Goal: Task Accomplishment & Management: Complete application form

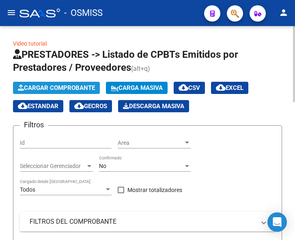
click at [66, 88] on span "Cargar Comprobante" at bounding box center [56, 87] width 77 height 7
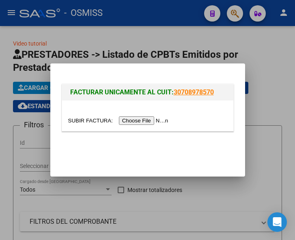
click at [132, 120] on input "file" at bounding box center [119, 120] width 103 height 9
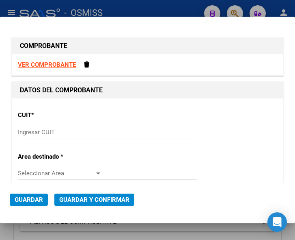
click at [46, 133] on input "Ingresar CUIT" at bounding box center [60, 131] width 84 height 7
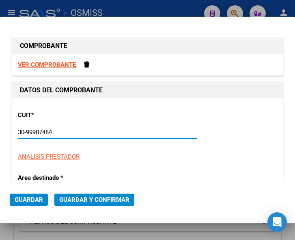
type input "30-99907484-3"
type input "213"
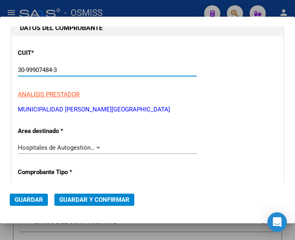
scroll to position [81, 0]
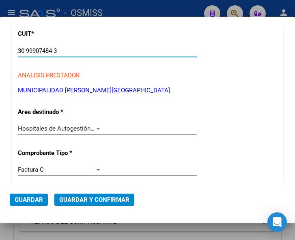
type input "30-99907484-3"
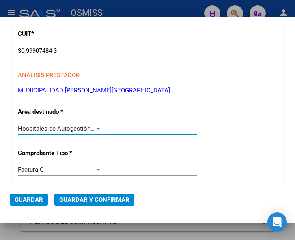
click at [98, 127] on div at bounding box center [98, 128] width 7 height 6
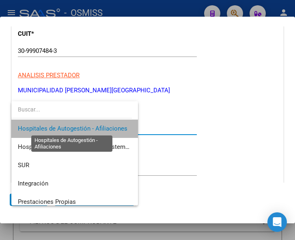
click at [98, 127] on span "Hospitales de Autogestión - Afiliaciones" at bounding box center [73, 128] width 110 height 7
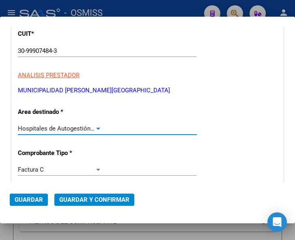
click at [95, 128] on div at bounding box center [98, 128] width 7 height 6
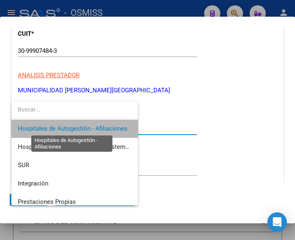
click at [93, 128] on span "Hospitales de Autogestión - Afiliaciones" at bounding box center [73, 128] width 110 height 7
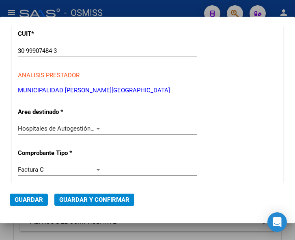
click at [95, 126] on div at bounding box center [98, 128] width 7 height 6
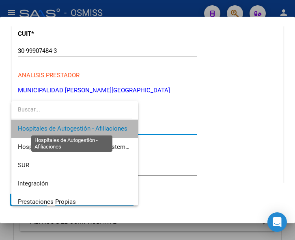
click at [95, 126] on span "Hospitales de Autogestión - Afiliaciones" at bounding box center [73, 128] width 110 height 7
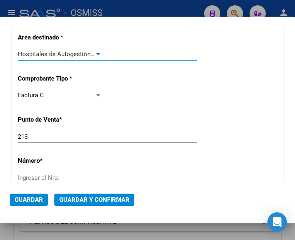
scroll to position [162, 0]
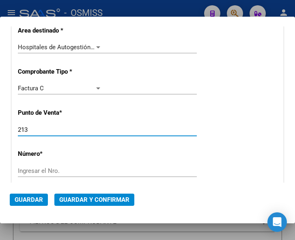
click at [37, 128] on input "213" at bounding box center [60, 129] width 84 height 7
type input "211"
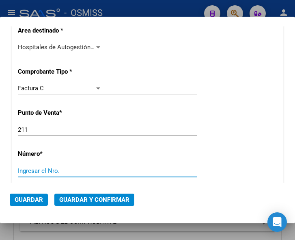
click at [44, 172] on input "Ingresar el Nro." at bounding box center [60, 170] width 84 height 7
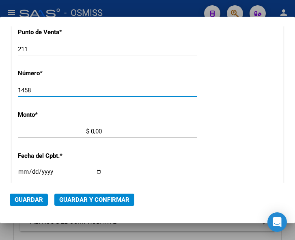
scroll to position [244, 0]
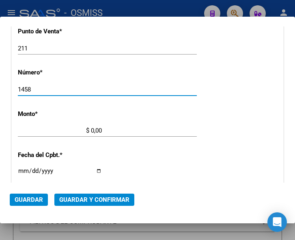
type input "1458"
click at [92, 129] on input "$ 0,00" at bounding box center [60, 130] width 84 height 7
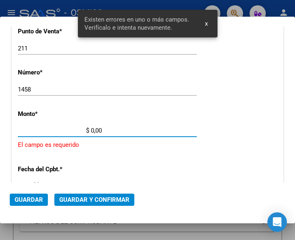
scroll to position [266, 0]
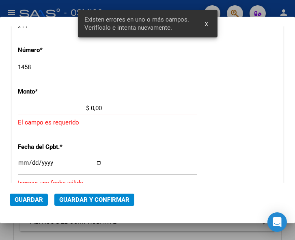
click at [91, 106] on input "$ 0,00" at bounding box center [60, 107] width 84 height 7
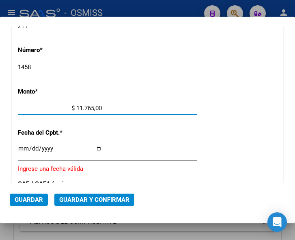
type input "$ 117.658,00"
click at [21, 147] on input "Ingresar la fecha" at bounding box center [60, 151] width 84 height 13
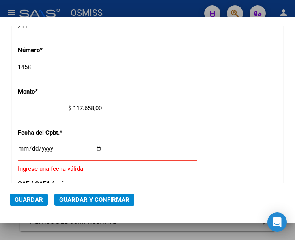
click at [21, 147] on input "Ingresar la fecha" at bounding box center [60, 151] width 84 height 13
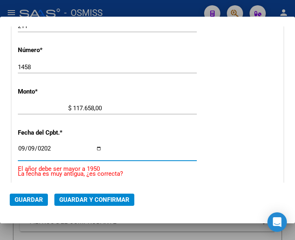
type input "2025-09-09"
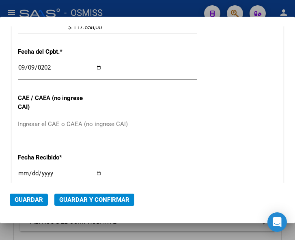
scroll to position [347, 0]
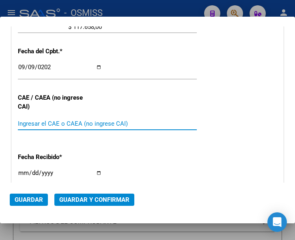
click at [41, 122] on input "Ingresar el CAE o CAEA (no ingrese CAI)" at bounding box center [60, 123] width 84 height 7
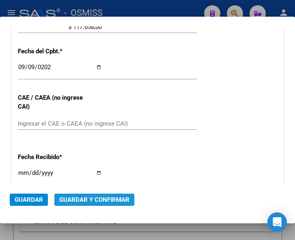
click at [88, 199] on span "Guardar y Confirmar" at bounding box center [94, 199] width 70 height 7
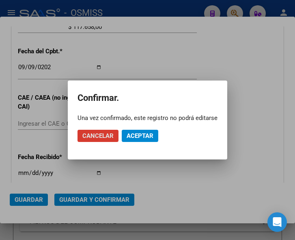
click at [147, 131] on button "Aceptar" at bounding box center [140, 136] width 37 height 12
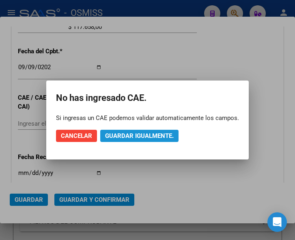
click at [136, 138] on span "Guardar igualmente." at bounding box center [139, 135] width 69 height 7
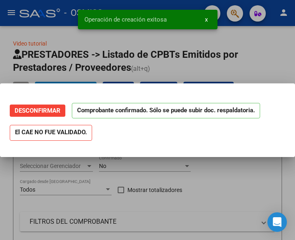
scroll to position [0, 0]
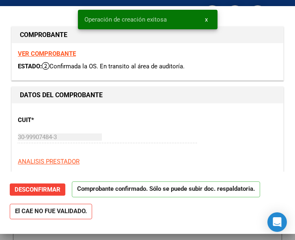
type input "2025-11-08"
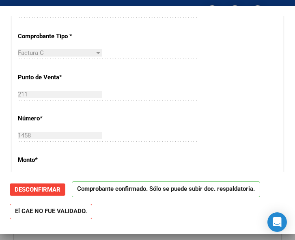
scroll to position [203, 0]
click at [110, 132] on div "1458 Ingresar el Nro." at bounding box center [107, 135] width 179 height 12
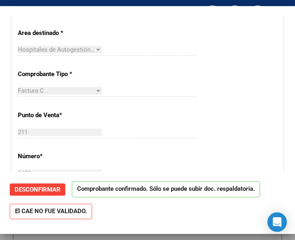
scroll to position [162, 0]
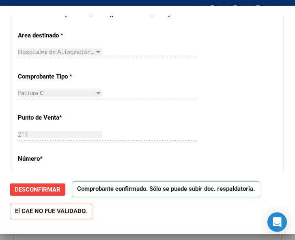
click at [202, 99] on div "CUIT * 30-99907484-3 Ingresar CUIT ANALISIS PRESTADOR MUNICIPALIDAD DE CORDOBA …" at bounding box center [148, 233] width 272 height 585
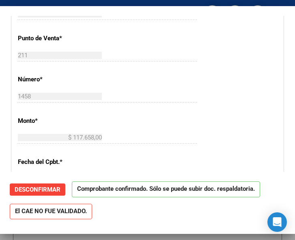
scroll to position [244, 0]
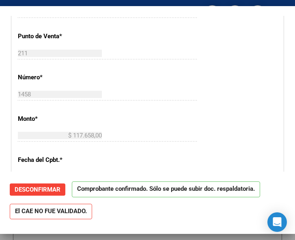
click at [144, 94] on div "1458 Ingresar el Nro." at bounding box center [107, 94] width 179 height 12
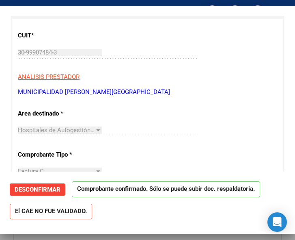
scroll to position [81, 0]
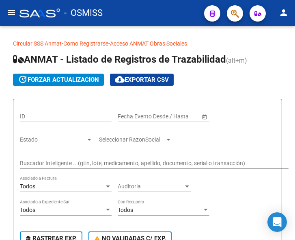
click at [12, 12] on mat-icon "menu" at bounding box center [11, 13] width 10 height 10
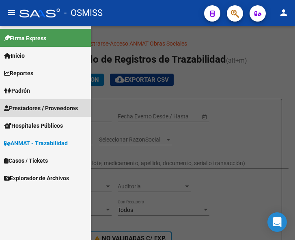
click at [39, 106] on span "Prestadores / Proveedores" at bounding box center [41, 108] width 74 height 9
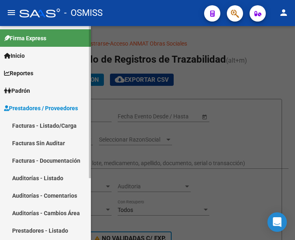
click at [43, 123] on link "Facturas - Listado/Carga" at bounding box center [45, 125] width 91 height 17
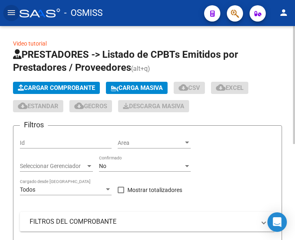
drag, startPoint x: 64, startPoint y: 79, endPoint x: 65, endPoint y: 84, distance: 4.5
click at [64, 80] on app-list-header "PRESTADORES -> Listado de CPBTs Emitidos por Prestadores / Proveedores (alt+q) …" at bounding box center [147, 183] width 269 height 271
click at [65, 85] on span "Cargar Comprobante" at bounding box center [56, 87] width 77 height 7
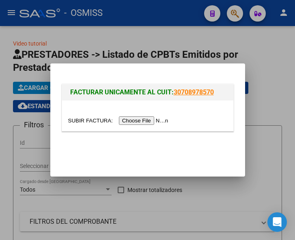
click at [142, 118] on input "file" at bounding box center [119, 120] width 103 height 9
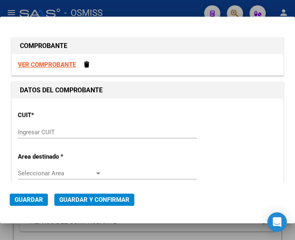
click at [42, 130] on input "Ingresar CUIT" at bounding box center [60, 131] width 84 height 7
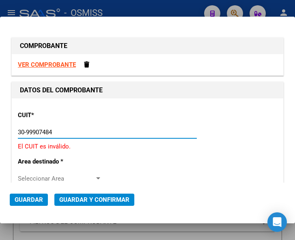
type input "30-99907484-3"
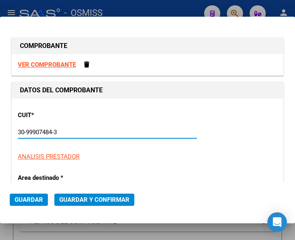
type input "213"
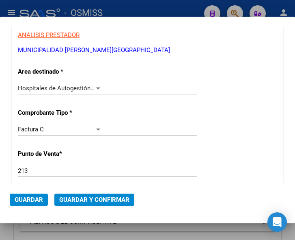
scroll to position [122, 0]
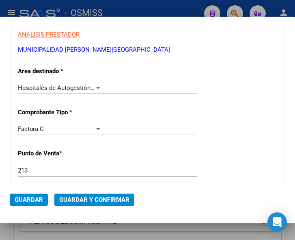
type input "30-99907484-3"
click at [95, 83] on div "Hospitales de Autogestión - Afiliaciones Seleccionar Area" at bounding box center [107, 88] width 179 height 12
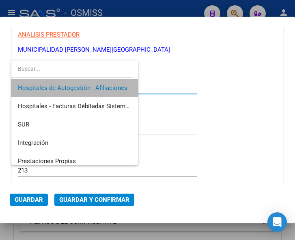
click at [95, 83] on span "Hospitales de Autogestión - Afiliaciones" at bounding box center [75, 88] width 114 height 18
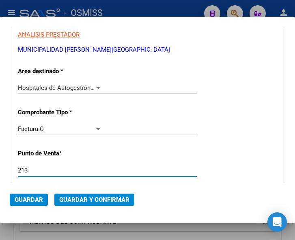
drag, startPoint x: 28, startPoint y: 173, endPoint x: 30, endPoint y: 167, distance: 6.2
click at [30, 167] on input "213" at bounding box center [60, 170] width 84 height 7
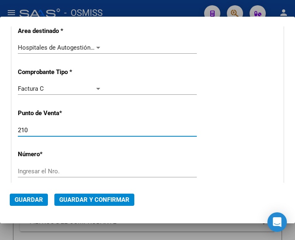
scroll to position [162, 0]
type input "210"
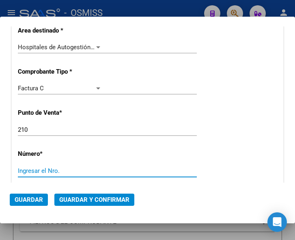
click at [34, 168] on input "Ingresar el Nro." at bounding box center [60, 170] width 84 height 7
type input "1310"
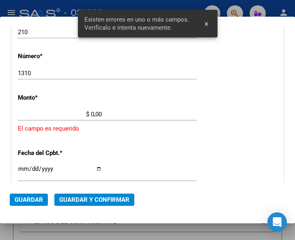
scroll to position [266, 0]
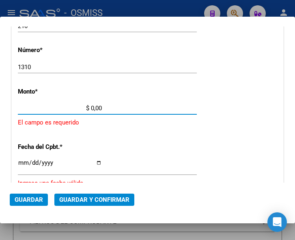
click at [92, 107] on input "$ 0,00" at bounding box center [60, 107] width 84 height 7
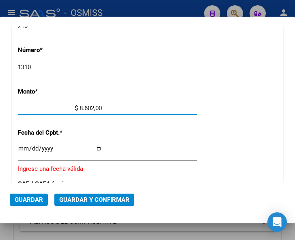
type input "$ 86.024,00"
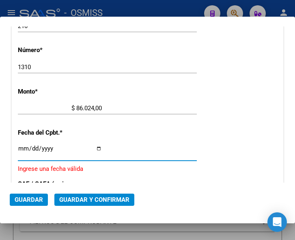
click at [22, 147] on input "Ingresar la fecha" at bounding box center [60, 151] width 84 height 13
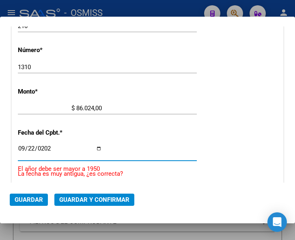
type input "[DATE]"
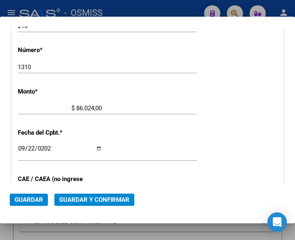
click at [91, 199] on span "Guardar y Confirmar" at bounding box center [94, 199] width 70 height 7
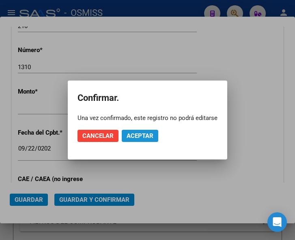
click at [133, 134] on span "Aceptar" at bounding box center [140, 135] width 27 height 7
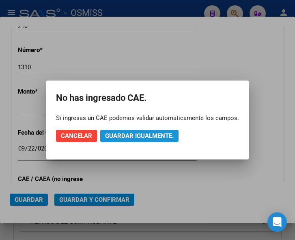
click at [133, 134] on span "Guardar igualmente." at bounding box center [139, 135] width 69 height 7
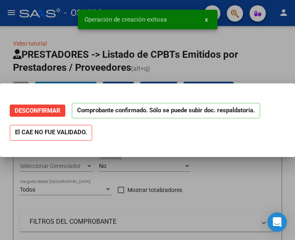
scroll to position [0, 0]
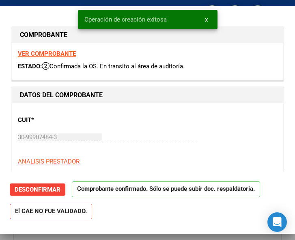
type input "2025-11-21"
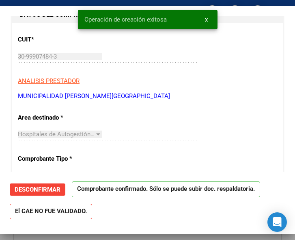
scroll to position [81, 0]
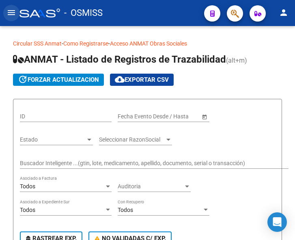
click at [11, 12] on mat-icon "menu" at bounding box center [11, 13] width 10 height 10
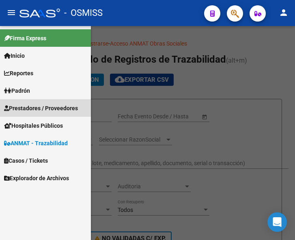
click at [37, 105] on span "Prestadores / Proveedores" at bounding box center [41, 108] width 74 height 9
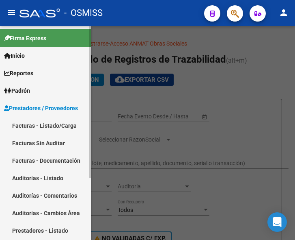
click at [49, 121] on link "Facturas - Listado/Carga" at bounding box center [45, 125] width 91 height 17
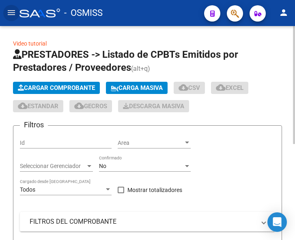
click at [56, 89] on span "Cargar Comprobante" at bounding box center [56, 87] width 77 height 7
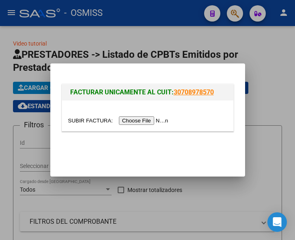
click at [140, 120] on input "file" at bounding box center [119, 120] width 103 height 9
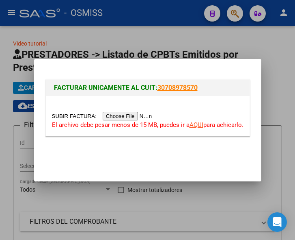
click at [142, 117] on input "file" at bounding box center [103, 116] width 103 height 9
type input "C:\fakepath\FC 201-782.pdf"
click at [123, 116] on input "file" at bounding box center [103, 116] width 103 height 9
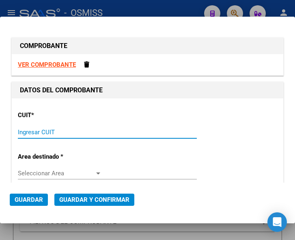
click at [33, 131] on input "Ingresar CUIT" at bounding box center [60, 131] width 84 height 7
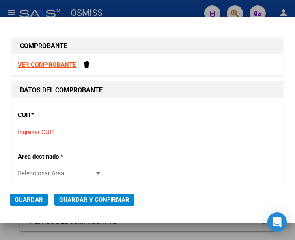
click at [36, 132] on input "Ingresar CUIT" at bounding box center [60, 131] width 84 height 7
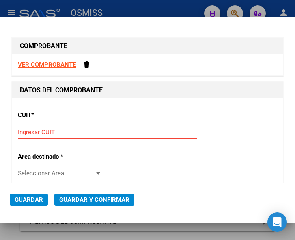
click at [31, 130] on input "Ingresar CUIT" at bounding box center [60, 131] width 84 height 7
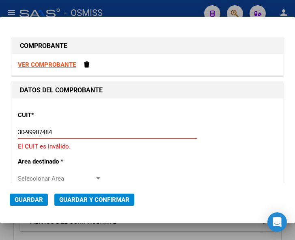
type input "30-99907484-3"
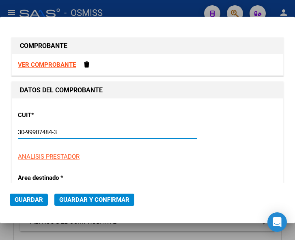
type input "213"
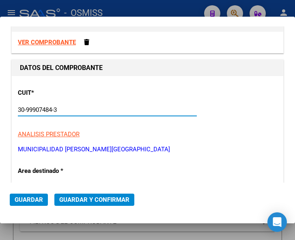
scroll to position [41, 0]
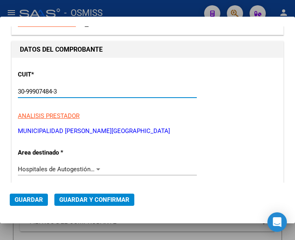
type input "30-99907484-3"
click at [96, 169] on div at bounding box center [98, 169] width 4 height 2
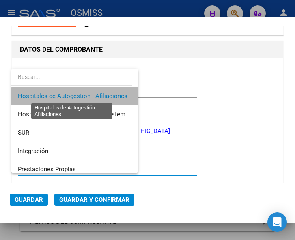
click at [94, 97] on span "Hospitales de Autogestión - Afiliaciones" at bounding box center [73, 95] width 110 height 7
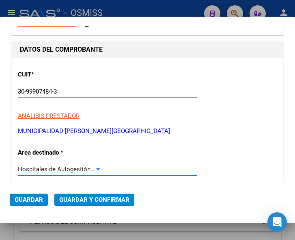
scroll to position [81, 0]
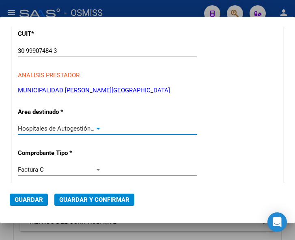
click at [95, 127] on div at bounding box center [98, 128] width 7 height 6
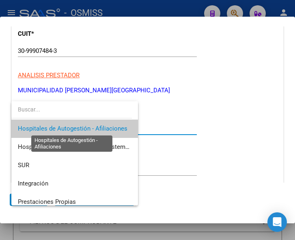
click at [95, 127] on span "Hospitales de Autogestión - Afiliaciones" at bounding box center [73, 128] width 110 height 7
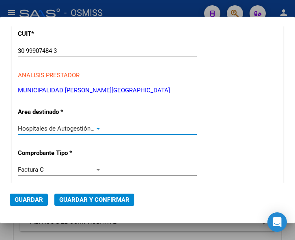
click at [96, 128] on div at bounding box center [98, 129] width 4 height 2
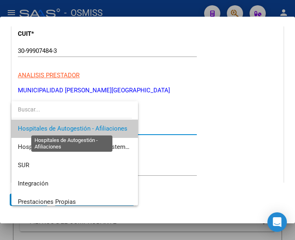
click at [95, 127] on span "Hospitales de Autogestión - Afiliaciones" at bounding box center [73, 128] width 110 height 7
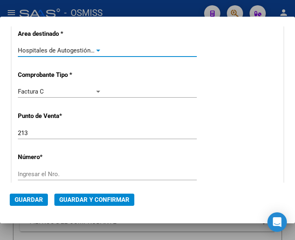
scroll to position [162, 0]
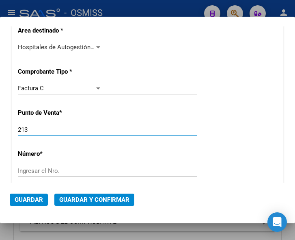
click at [31, 128] on input "213" at bounding box center [60, 129] width 84 height 7
type input "201"
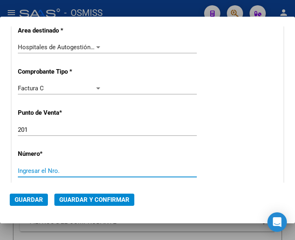
click at [38, 169] on input "Ingresar el Nro." at bounding box center [60, 170] width 84 height 7
type input "782"
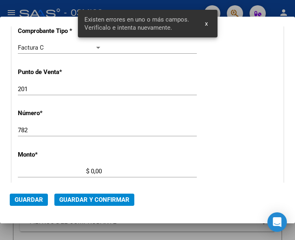
scroll to position [266, 0]
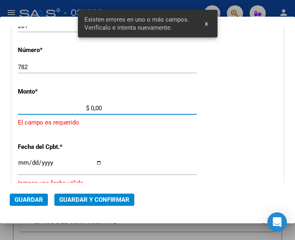
click at [92, 106] on input "$ 0,00" at bounding box center [60, 107] width 84 height 7
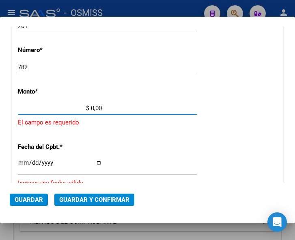
click at [92, 105] on input "$ 0,00" at bounding box center [60, 107] width 84 height 7
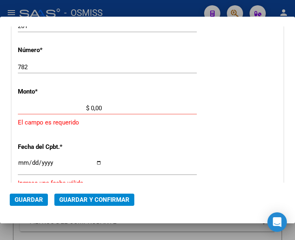
click at [91, 107] on input "$ 0,00" at bounding box center [60, 107] width 84 height 7
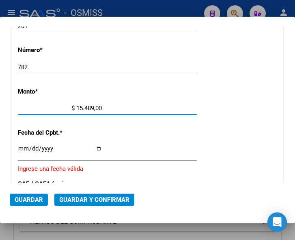
type input "$ 154.893,00"
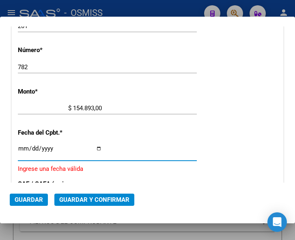
click at [20, 147] on input "Ingresar la fecha" at bounding box center [60, 151] width 84 height 13
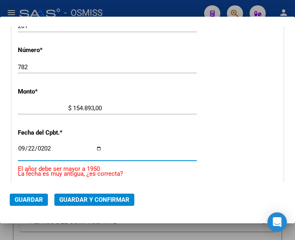
type input "2025-09-22"
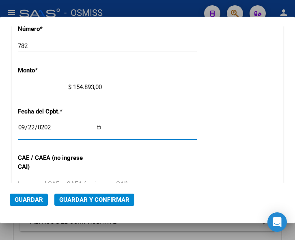
scroll to position [307, 0]
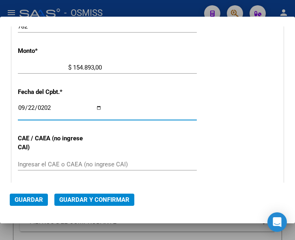
click at [45, 159] on div "Ingresar el CAE o CAEA (no ingrese CAI)" at bounding box center [107, 164] width 179 height 12
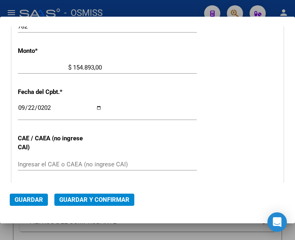
click at [136, 89] on div "CUIT * 30-99907484-3 Ingresar CUIT ANALISIS PRESTADOR MUNICIPALIDAD DE CORDOBA …" at bounding box center [148, 84] width 272 height 585
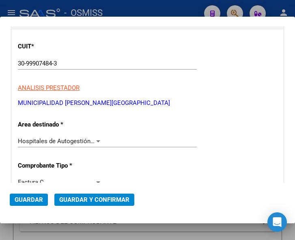
scroll to position [63, 0]
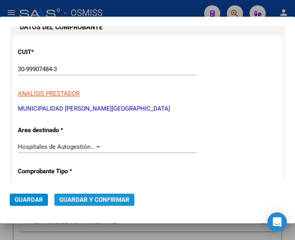
click at [94, 200] on span "Guardar y Confirmar" at bounding box center [94, 199] width 70 height 7
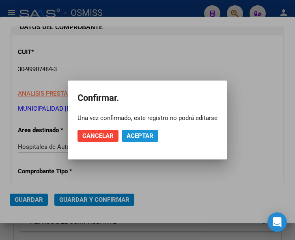
click at [144, 138] on span "Aceptar" at bounding box center [140, 135] width 27 height 7
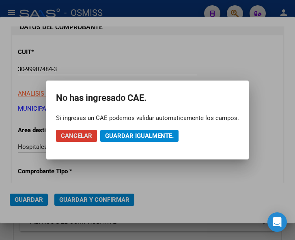
click at [147, 134] on span "Guardar igualmente." at bounding box center [139, 135] width 69 height 7
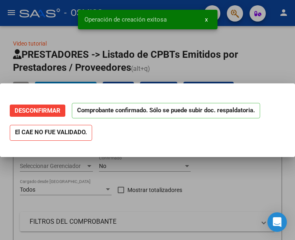
scroll to position [0, 0]
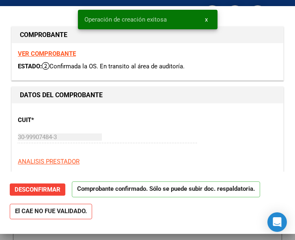
type input "[DATE]"
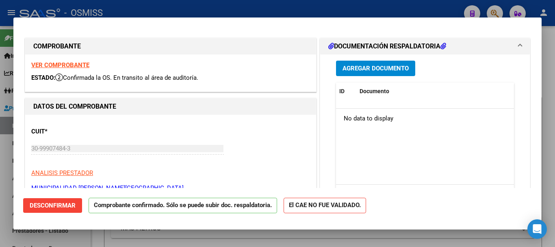
click at [295, 66] on span "Agregar Documento" at bounding box center [375, 68] width 66 height 7
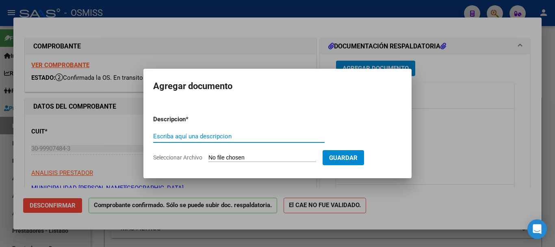
click at [229, 137] on input "Escriba aquí una descripcion" at bounding box center [238, 135] width 171 height 7
type input "DOC"
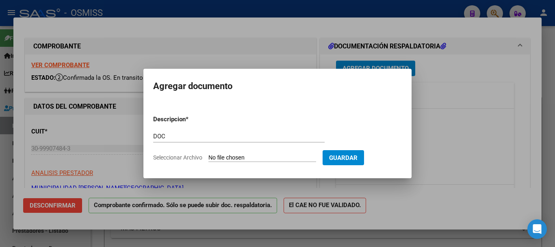
click at [261, 155] on input "Seleccionar Archivo" at bounding box center [262, 158] width 108 height 8
type input "C:\fakepath\6_pdfsam_FC 201-782.pdf"
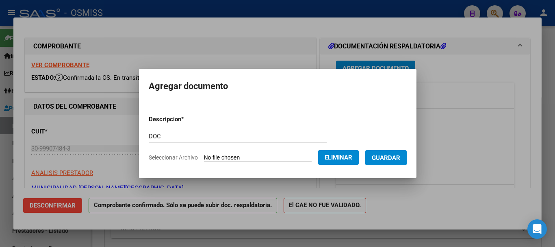
click at [295, 156] on span "Guardar" at bounding box center [386, 157] width 28 height 7
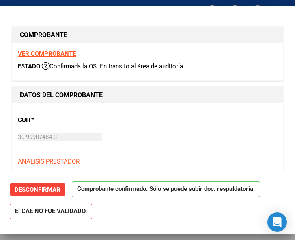
click at [201, 122] on div "CUIT * 30-99907484-3 Ingresar CUIT ANALISIS PRESTADOR MUNICIPALIDAD DE CORDOBA …" at bounding box center [148, 144] width 260 height 71
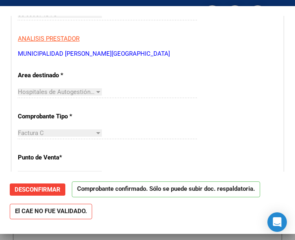
scroll to position [122, 0]
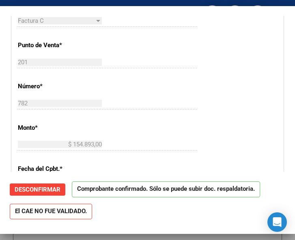
scroll to position [244, 0]
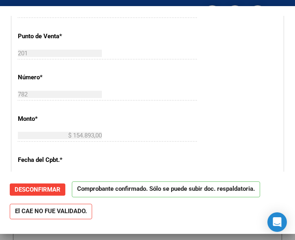
click at [205, 113] on div "CUIT * 30-99907484-3 Ingresar CUIT ANALISIS PRESTADOR MUNICIPALIDAD DE CORDOBA …" at bounding box center [148, 151] width 272 height 585
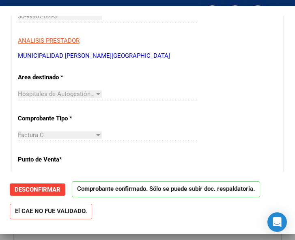
scroll to position [81, 0]
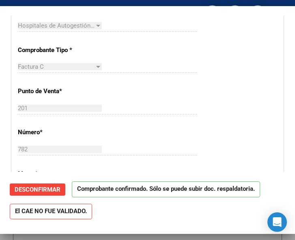
scroll to position [203, 0]
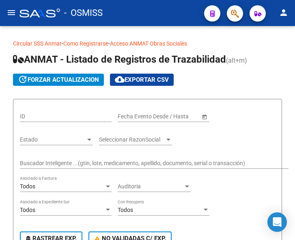
click at [12, 17] on mat-icon "menu" at bounding box center [11, 13] width 10 height 10
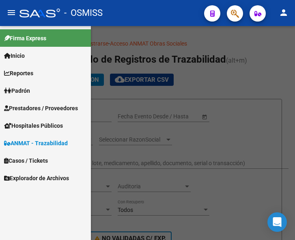
click at [39, 108] on span "Prestadores / Proveedores" at bounding box center [41, 108] width 74 height 9
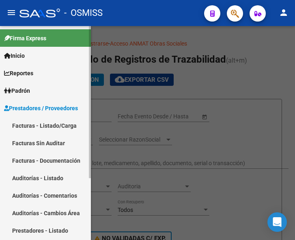
click at [52, 123] on link "Facturas - Listado/Carga" at bounding box center [45, 125] width 91 height 17
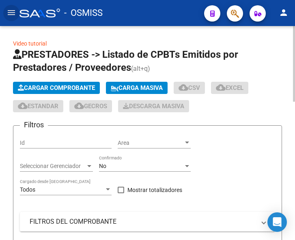
click at [70, 87] on span "Cargar Comprobante" at bounding box center [56, 87] width 77 height 7
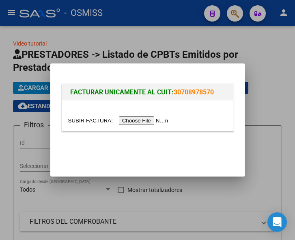
click at [145, 123] on input "file" at bounding box center [119, 120] width 103 height 9
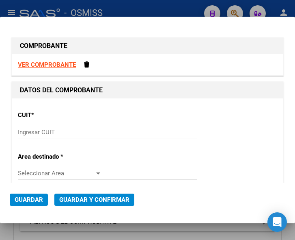
click at [41, 133] on input "Ingresar CUIT" at bounding box center [60, 131] width 84 height 7
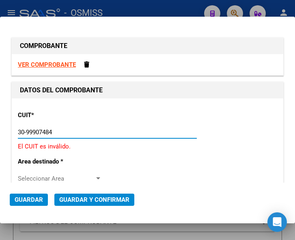
type input "30-99907484-3"
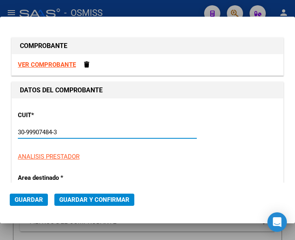
type input "210"
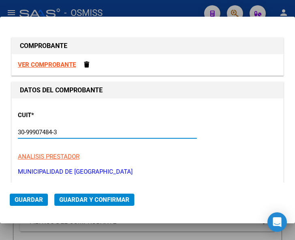
scroll to position [41, 0]
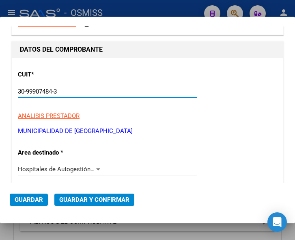
type input "30-99907484-3"
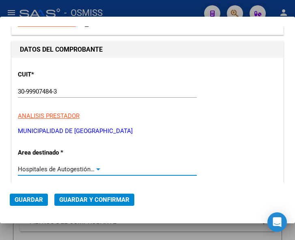
click at [96, 166] on div at bounding box center [98, 169] width 7 height 6
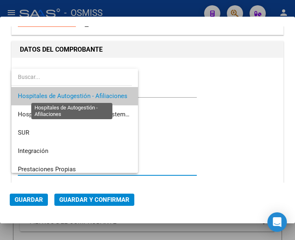
click at [94, 94] on span "Hospitales de Autogestión - Afiliaciones" at bounding box center [73, 95] width 110 height 7
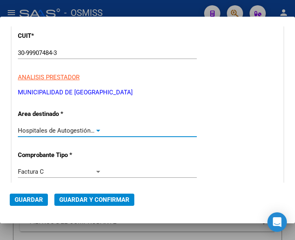
scroll to position [81, 0]
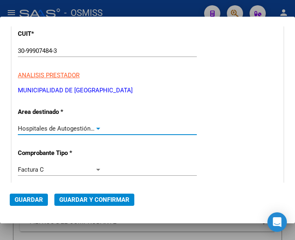
click at [96, 128] on div at bounding box center [98, 129] width 4 height 2
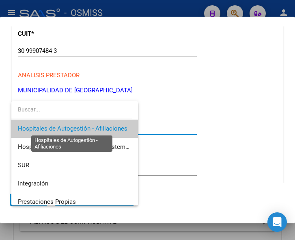
click at [96, 127] on span "Hospitales de Autogestión - Afiliaciones" at bounding box center [73, 128] width 110 height 7
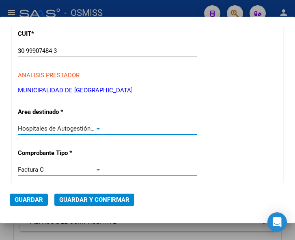
click at [95, 126] on div at bounding box center [98, 128] width 7 height 6
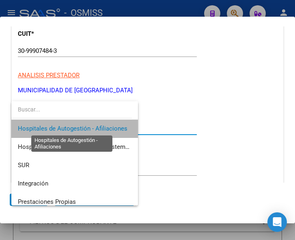
click at [95, 126] on span "Hospitales de Autogestión - Afiliaciones" at bounding box center [73, 128] width 110 height 7
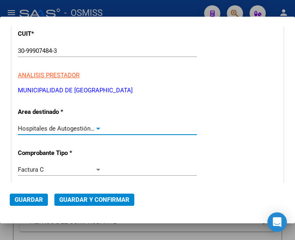
click at [96, 128] on div at bounding box center [98, 129] width 4 height 2
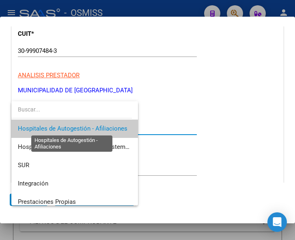
click at [95, 128] on span "Hospitales de Autogestión - Afiliaciones" at bounding box center [73, 128] width 110 height 7
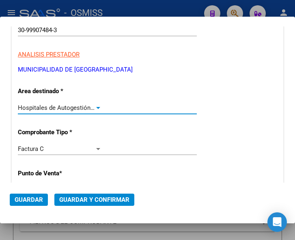
scroll to position [122, 0]
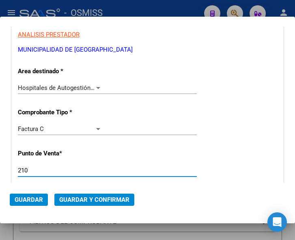
click at [32, 170] on input "210" at bounding box center [60, 170] width 84 height 7
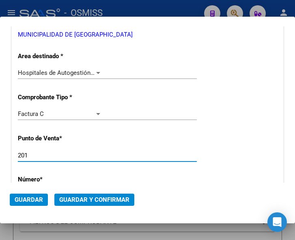
scroll to position [203, 0]
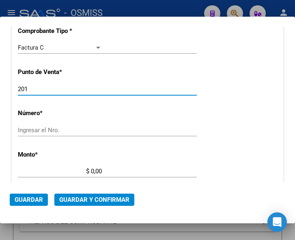
type input "201"
click at [43, 127] on input "Ingresar el Nro." at bounding box center [60, 129] width 84 height 7
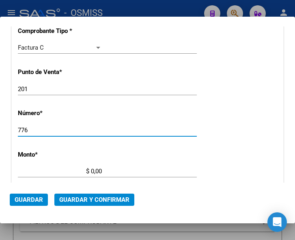
type input "776"
click at [91, 167] on input "$ 0,00" at bounding box center [60, 170] width 84 height 7
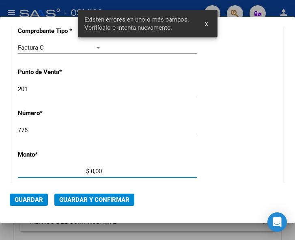
scroll to position [266, 0]
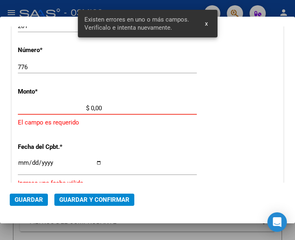
click at [91, 105] on input "$ 0,00" at bounding box center [60, 107] width 84 height 7
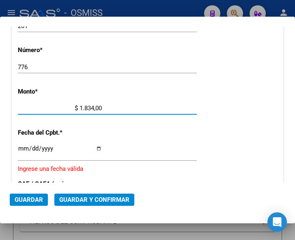
type input "$ 18.342,00"
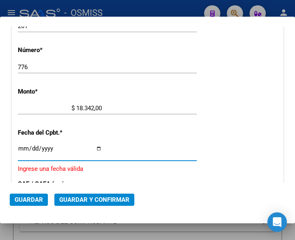
click at [23, 145] on input "Ingresar la fecha" at bounding box center [60, 151] width 84 height 13
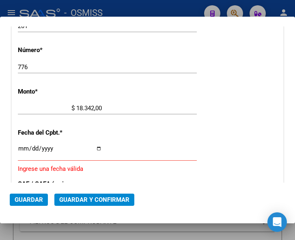
click at [20, 146] on input "Ingresar la fecha" at bounding box center [60, 151] width 84 height 13
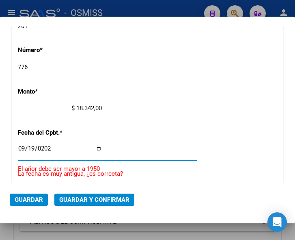
type input "2025-09-19"
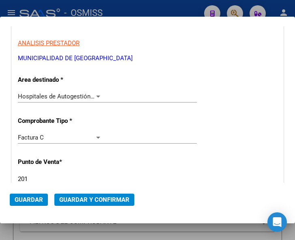
scroll to position [104, 0]
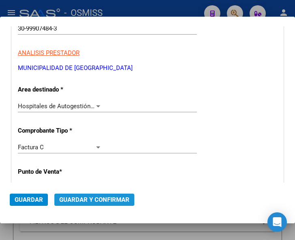
click at [88, 197] on span "Guardar y Confirmar" at bounding box center [94, 199] width 70 height 7
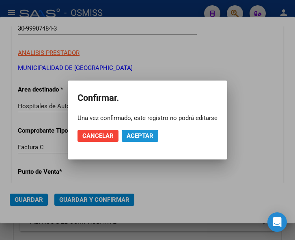
click at [142, 134] on span "Aceptar" at bounding box center [140, 135] width 27 height 7
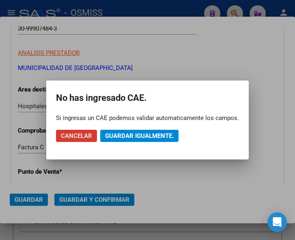
click at [142, 134] on span "Guardar igualmente." at bounding box center [139, 135] width 69 height 7
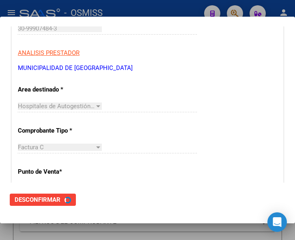
scroll to position [0, 0]
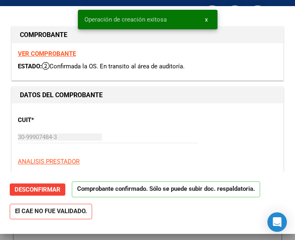
type input "2025-11-18"
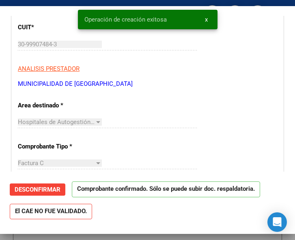
scroll to position [122, 0]
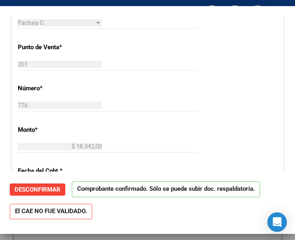
scroll to position [244, 0]
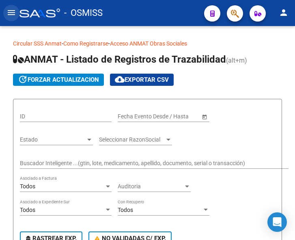
click at [8, 11] on mat-icon "menu" at bounding box center [11, 13] width 10 height 10
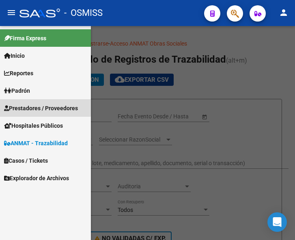
click at [40, 106] on span "Prestadores / Proveedores" at bounding box center [41, 108] width 74 height 9
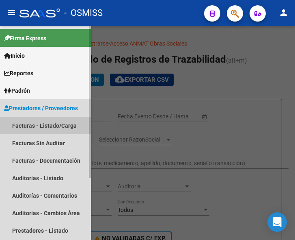
click at [44, 125] on link "Facturas - Listado/Carga" at bounding box center [45, 125] width 91 height 17
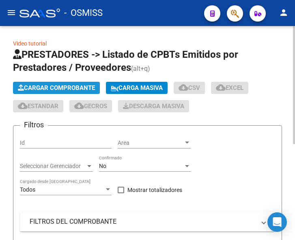
click at [72, 87] on span "Cargar Comprobante" at bounding box center [56, 87] width 77 height 7
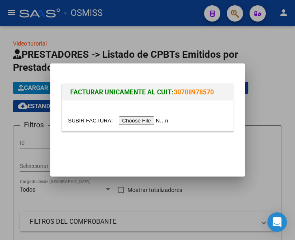
click at [145, 121] on input "file" at bounding box center [119, 120] width 103 height 9
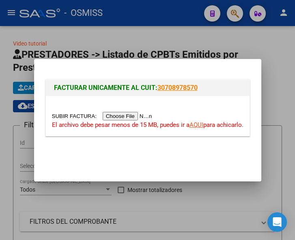
click at [134, 117] on input "file" at bounding box center [103, 116] width 103 height 9
type input "C:\fakepath\FC 201-774.pdf"
click at [197, 123] on link "AQUI" at bounding box center [197, 124] width 14 height 7
click at [117, 115] on input "file" at bounding box center [103, 116] width 103 height 9
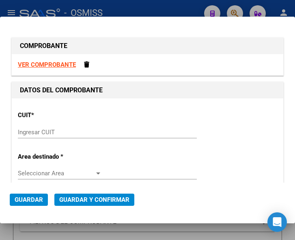
click at [37, 130] on input "Ingresar CUIT" at bounding box center [60, 131] width 84 height 7
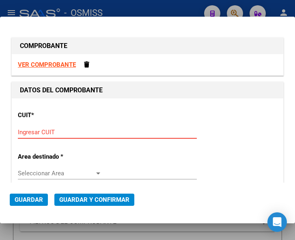
click at [33, 132] on input "Ingresar CUIT" at bounding box center [60, 131] width 84 height 7
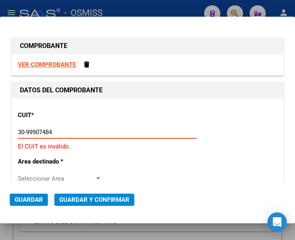
type input "30-99907484-3"
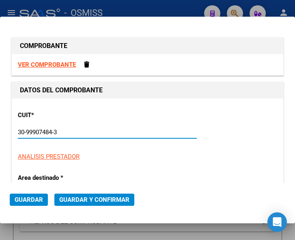
type input "210"
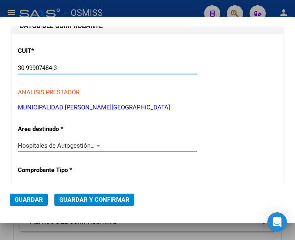
scroll to position [81, 0]
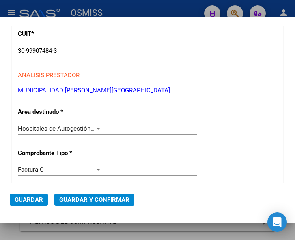
type input "30-99907484-3"
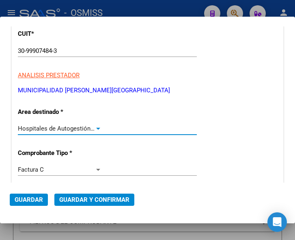
click at [97, 126] on div at bounding box center [98, 128] width 7 height 6
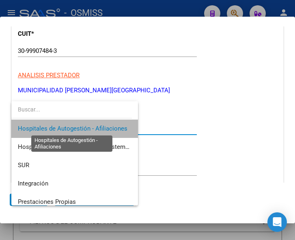
click at [97, 126] on span "Hospitales de Autogestión - Afiliaciones" at bounding box center [73, 128] width 110 height 7
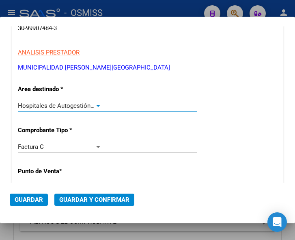
scroll to position [162, 0]
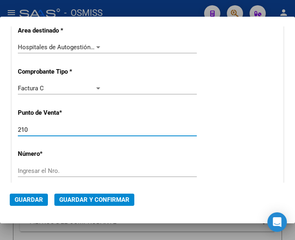
click at [34, 129] on input "210" at bounding box center [60, 129] width 84 height 7
type input "201"
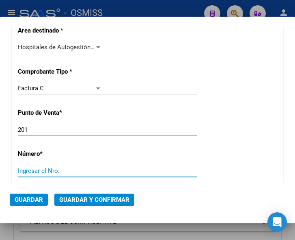
click at [32, 169] on input "Ingresar el Nro." at bounding box center [60, 170] width 84 height 7
type input "774"
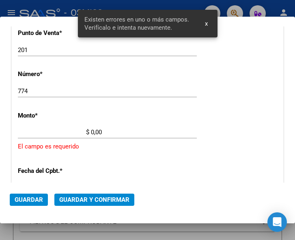
scroll to position [266, 0]
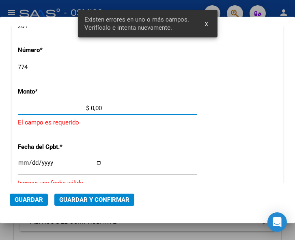
click at [92, 107] on input "$ 0,00" at bounding box center [60, 107] width 84 height 7
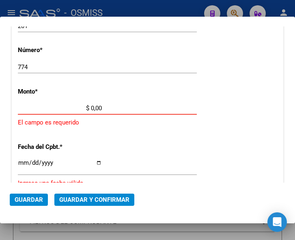
click at [91, 107] on input "$ 0,00" at bounding box center [60, 107] width 84 height 7
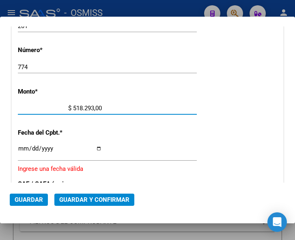
click at [100, 106] on input "$ 518.293,00" at bounding box center [60, 107] width 84 height 7
type input "$ 518.293,48"
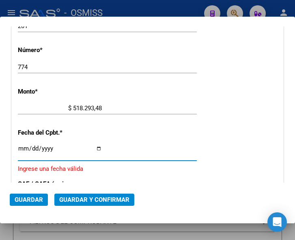
click at [22, 147] on input "Ingresar la fecha" at bounding box center [60, 151] width 84 height 13
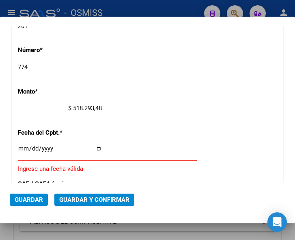
click at [22, 147] on input "Ingresar la fecha" at bounding box center [60, 151] width 84 height 13
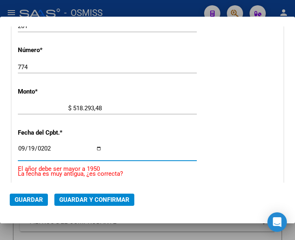
type input "2025-09-19"
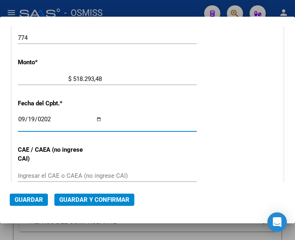
scroll to position [347, 0]
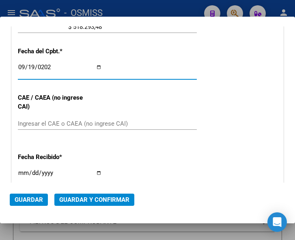
click at [42, 121] on input "Ingresar el CAE o CAEA (no ingrese CAI)" at bounding box center [60, 123] width 84 height 7
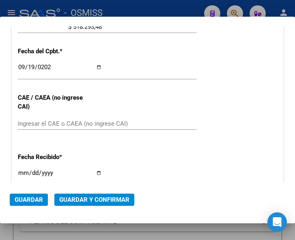
click at [148, 116] on div "CUIT * 30-99907484-3 Ingresar CUIT ANALISIS PRESTADOR MUNICIPALIDAD DE CORDOBA …" at bounding box center [148, 43] width 272 height 585
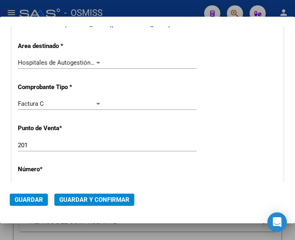
scroll to position [144, 0]
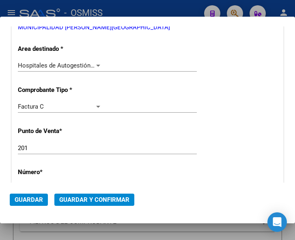
click at [81, 198] on span "Guardar y Confirmar" at bounding box center [94, 199] width 70 height 7
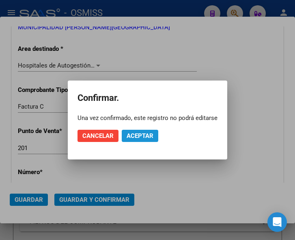
click at [142, 135] on span "Aceptar" at bounding box center [140, 135] width 27 height 7
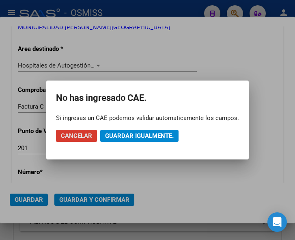
click at [142, 135] on span "Guardar igualmente." at bounding box center [139, 135] width 69 height 7
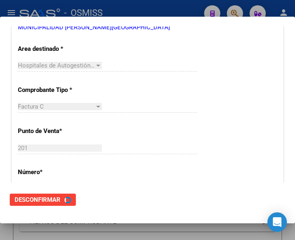
scroll to position [0, 0]
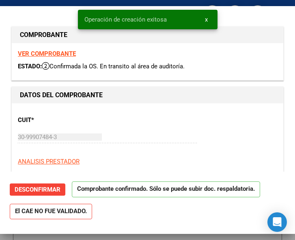
type input "2025-11-18"
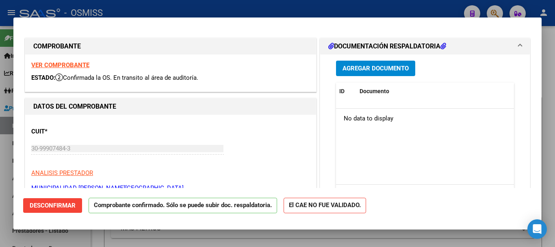
click at [295, 66] on span "Agregar Documento" at bounding box center [375, 68] width 66 height 7
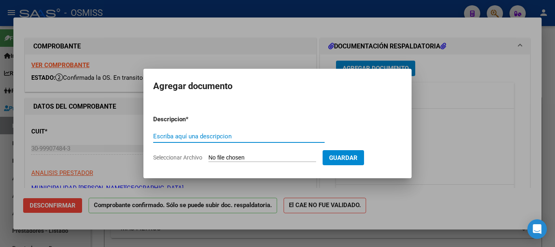
click at [251, 138] on input "Escriba aquí una descripcion" at bounding box center [238, 135] width 171 height 7
type input "DOC"
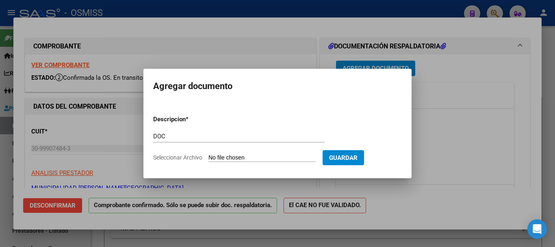
click at [274, 156] on input "Seleccionar Archivo" at bounding box center [262, 158] width 108 height 8
type input "C:\fakepath\8_pdfsam_FC 201-774.pdf"
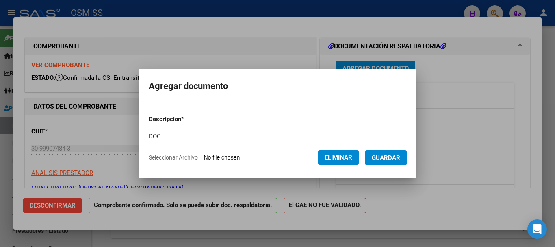
click at [295, 156] on span "Guardar" at bounding box center [386, 157] width 28 height 7
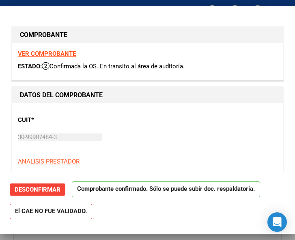
click at [191, 156] on div "CUIT * 30-99907484-3 Ingresar CUIT ANALISIS PRESTADOR MUNICIPALIDAD DE CORDOBA …" at bounding box center [148, 144] width 260 height 71
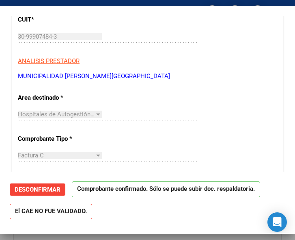
scroll to position [122, 0]
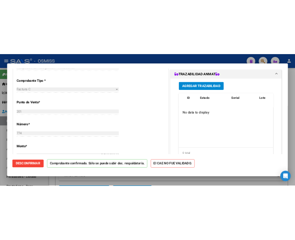
scroll to position [203, 0]
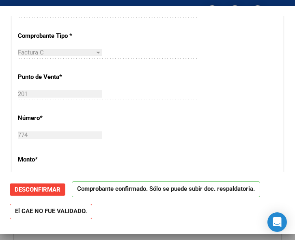
click at [213, 89] on div "CUIT * 30-99907484-3 Ingresar CUIT ANALISIS PRESTADOR MUNICIPALIDAD DE CORDOBA …" at bounding box center [148, 192] width 272 height 585
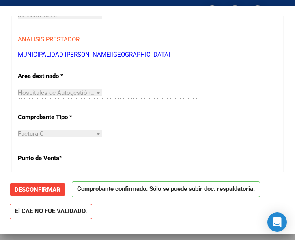
click at [120, 89] on div "Hospitales de Autogestión - Afiliaciones Seleccionar Area" at bounding box center [107, 93] width 179 height 12
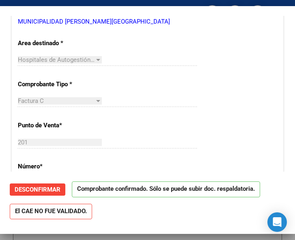
scroll to position [203, 0]
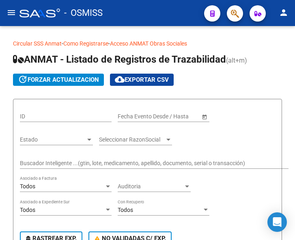
click at [9, 10] on mat-icon "menu" at bounding box center [11, 13] width 10 height 10
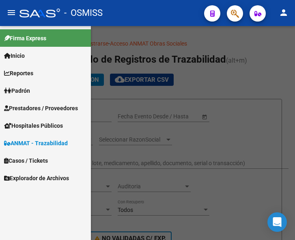
click at [28, 107] on span "Prestadores / Proveedores" at bounding box center [41, 108] width 74 height 9
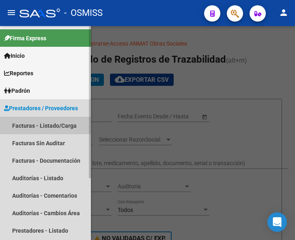
click at [41, 124] on link "Facturas - Listado/Carga" at bounding box center [45, 125] width 91 height 17
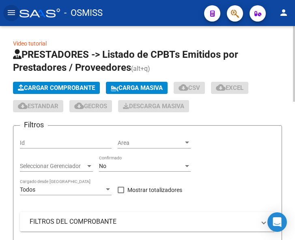
click at [74, 86] on span "Cargar Comprobante" at bounding box center [56, 87] width 77 height 7
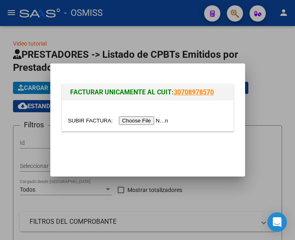
click at [145, 119] on input "file" at bounding box center [119, 120] width 103 height 9
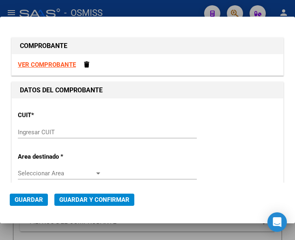
click at [33, 133] on input "Ingresar CUIT" at bounding box center [60, 131] width 84 height 7
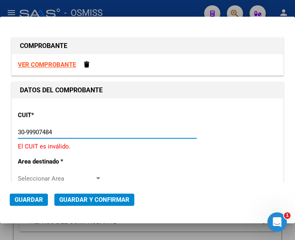
type input "30-99907484-3"
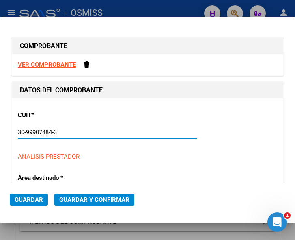
type input "201"
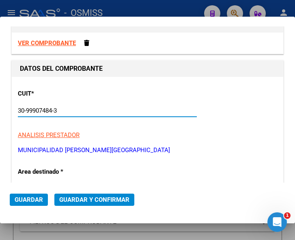
scroll to position [41, 0]
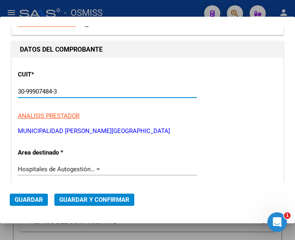
type input "30-99907484-3"
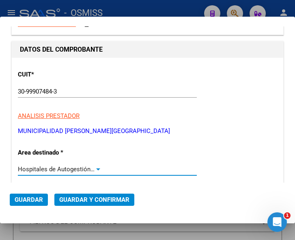
click at [95, 168] on div at bounding box center [98, 169] width 7 height 6
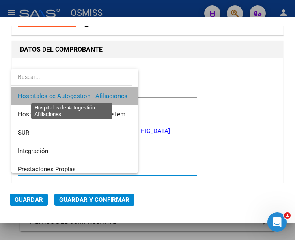
click at [95, 94] on span "Hospitales de Autogestión - Afiliaciones" at bounding box center [73, 95] width 110 height 7
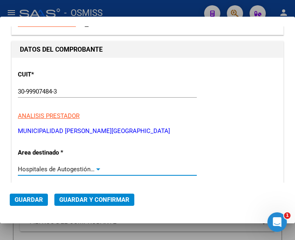
click at [98, 167] on div at bounding box center [98, 169] width 7 height 6
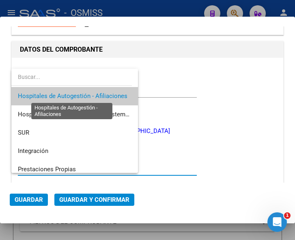
click at [93, 94] on span "Hospitales de Autogestión - Afiliaciones" at bounding box center [73, 95] width 110 height 7
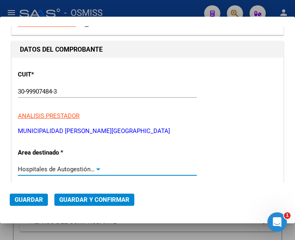
click at [97, 168] on div at bounding box center [98, 169] width 4 height 2
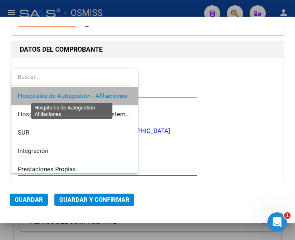
click at [83, 95] on span "Hospitales de Autogestión - Afiliaciones" at bounding box center [73, 95] width 110 height 7
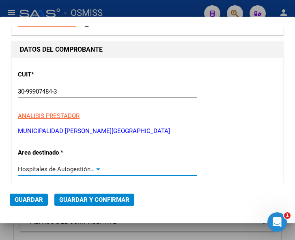
click at [95, 167] on div at bounding box center [98, 169] width 7 height 6
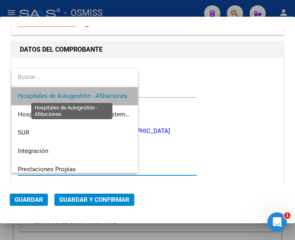
click at [92, 96] on span "Hospitales de Autogestión - Afiliaciones" at bounding box center [73, 95] width 110 height 7
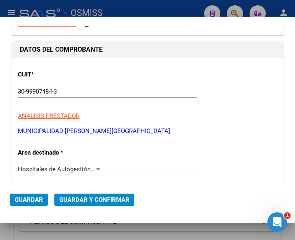
click at [97, 165] on div "Hospitales de Autogestión - Afiliaciones Seleccionar Area" at bounding box center [107, 169] width 179 height 12
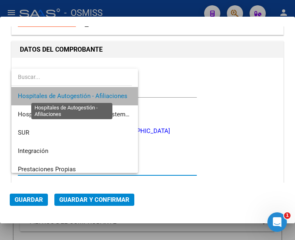
click at [101, 94] on span "Hospitales de Autogestión - Afiliaciones" at bounding box center [73, 95] width 110 height 7
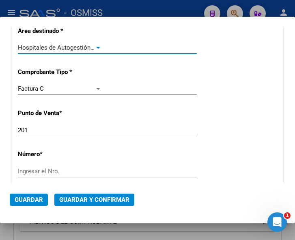
scroll to position [162, 0]
click at [42, 171] on input "Ingresar el Nro." at bounding box center [60, 170] width 84 height 7
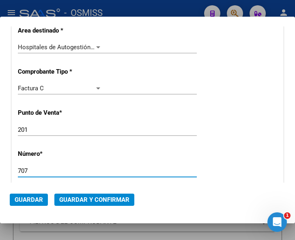
type input "707"
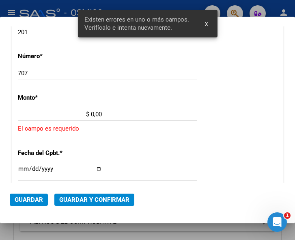
scroll to position [266, 0]
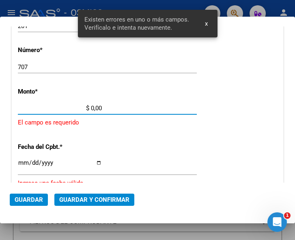
click at [92, 108] on input "$ 0,00" at bounding box center [60, 107] width 84 height 7
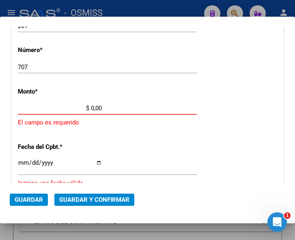
click at [91, 106] on input "$ 0,00" at bounding box center [60, 107] width 84 height 7
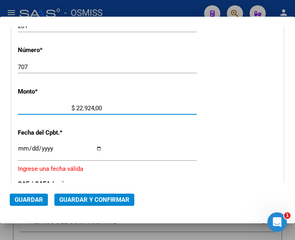
type input "$ 229.242,00"
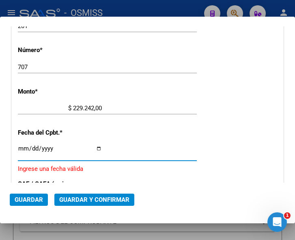
click at [23, 147] on input "Ingresar la fecha" at bounding box center [60, 151] width 84 height 13
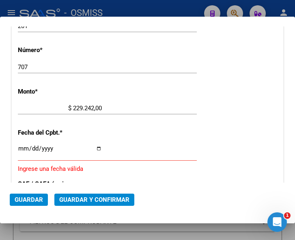
click at [21, 145] on input "Ingresar la fecha" at bounding box center [60, 151] width 84 height 13
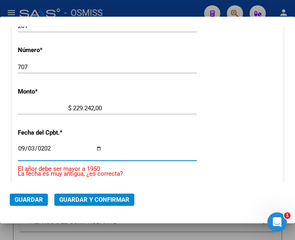
type input "2025-09-03"
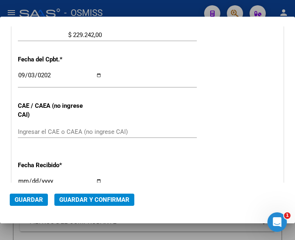
scroll to position [347, 0]
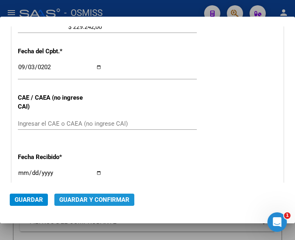
click at [87, 196] on span "Guardar y Confirmar" at bounding box center [94, 199] width 70 height 7
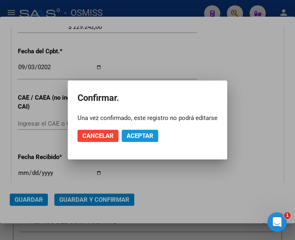
click at [141, 134] on span "Aceptar" at bounding box center [140, 135] width 27 height 7
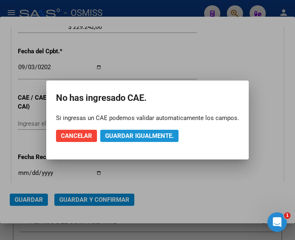
click at [145, 133] on span "Guardar igualmente." at bounding box center [139, 135] width 69 height 7
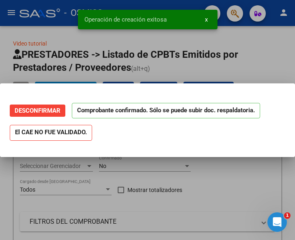
scroll to position [0, 0]
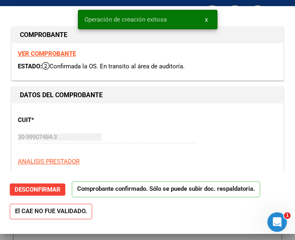
type input "2025-11-02"
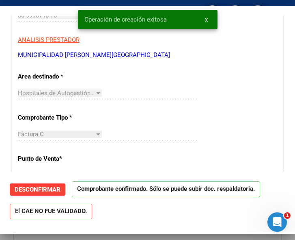
scroll to position [122, 0]
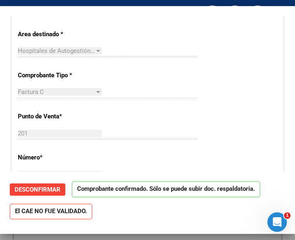
scroll to position [203, 0]
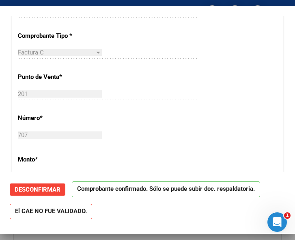
click at [209, 82] on div "CUIT * 30-99907484-3 Ingresar CUIT ANALISIS PRESTADOR MUNICIPALIDAD DE CORDOBA …" at bounding box center [148, 192] width 272 height 585
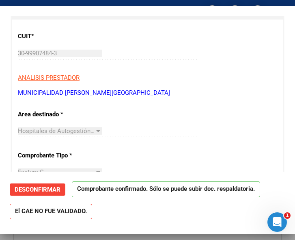
scroll to position [81, 0]
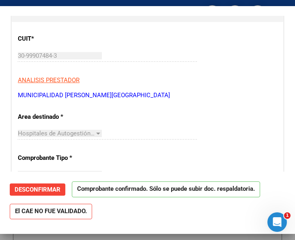
click at [178, 92] on p "MUNICIPALIDAD [PERSON_NAME][GEOGRAPHIC_DATA]" at bounding box center [148, 95] width 260 height 9
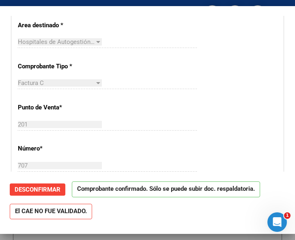
scroll to position [122, 0]
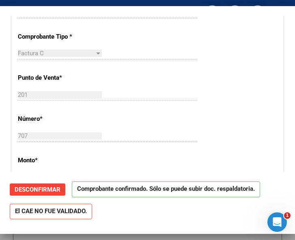
scroll to position [203, 0]
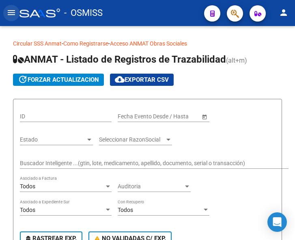
click at [12, 13] on mat-icon "menu" at bounding box center [11, 13] width 10 height 10
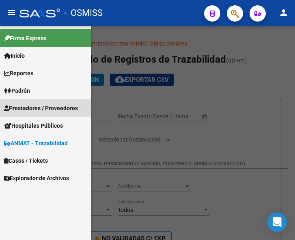
click at [31, 105] on span "Prestadores / Proveedores" at bounding box center [41, 108] width 74 height 9
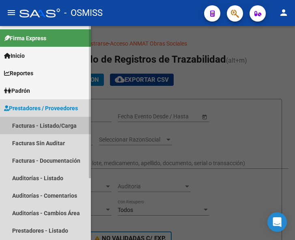
click at [43, 121] on link "Facturas - Listado/Carga" at bounding box center [45, 125] width 91 height 17
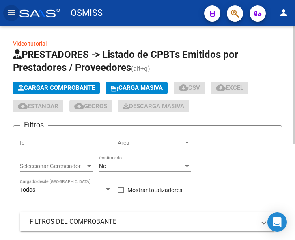
click at [76, 84] on span "Cargar Comprobante" at bounding box center [56, 87] width 77 height 7
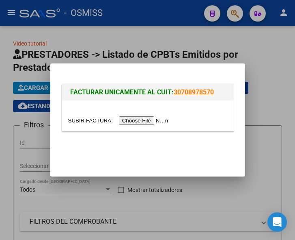
click at [143, 121] on input "file" at bounding box center [119, 120] width 103 height 9
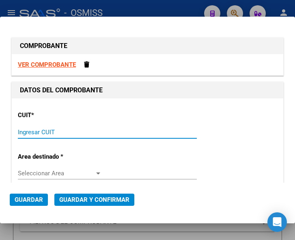
click at [54, 129] on input "Ingresar CUIT" at bounding box center [60, 131] width 84 height 7
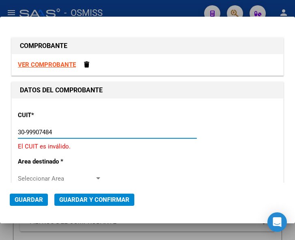
type input "30-99907484-3"
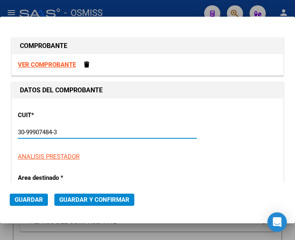
type input "201"
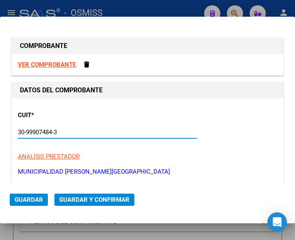
scroll to position [41, 0]
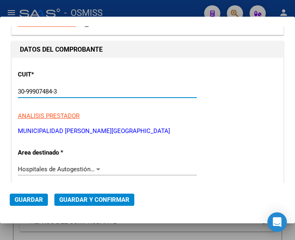
type input "30-99907484-3"
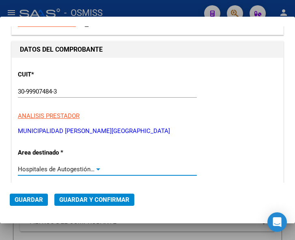
click at [95, 168] on div at bounding box center [98, 169] width 7 height 6
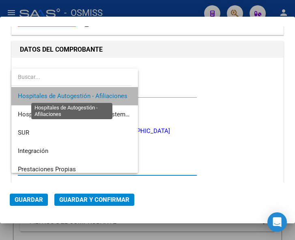
click at [89, 95] on span "Hospitales de Autogestión - Afiliaciones" at bounding box center [73, 95] width 110 height 7
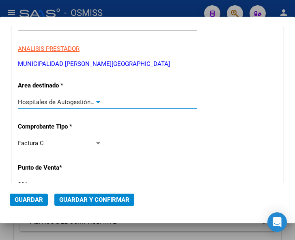
scroll to position [122, 0]
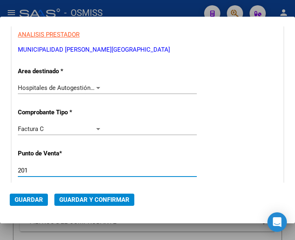
click at [33, 172] on input "201" at bounding box center [60, 170] width 84 height 7
type input "2"
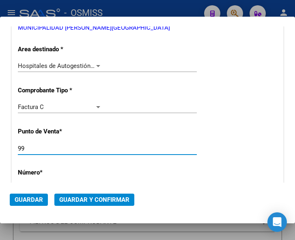
scroll to position [162, 0]
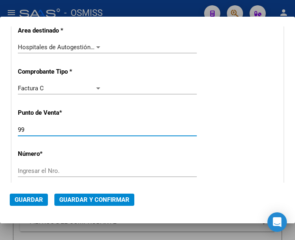
type input "99"
click at [48, 176] on div "Ingresar el Nro." at bounding box center [107, 171] width 179 height 12
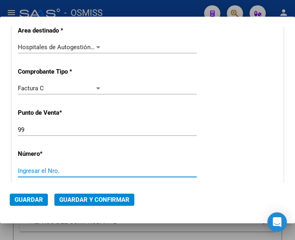
click at [48, 171] on input "Ingresar el Nro." at bounding box center [60, 170] width 84 height 7
type input "3476"
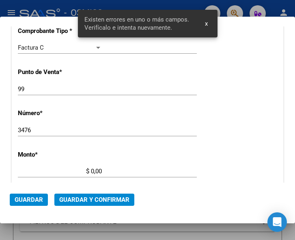
scroll to position [266, 0]
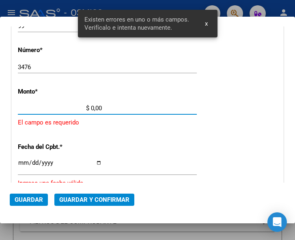
click at [91, 108] on input "$ 0,00" at bounding box center [60, 107] width 84 height 7
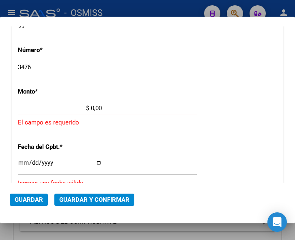
click at [91, 106] on input "$ 0,00" at bounding box center [60, 107] width 84 height 7
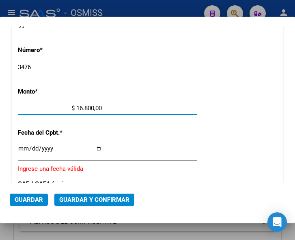
type input "$ 168.000,00"
click at [21, 148] on input "Ingresar la fecha" at bounding box center [60, 151] width 84 height 13
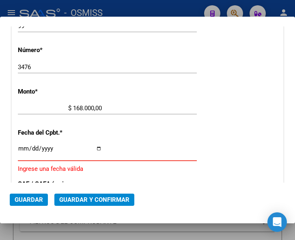
click at [25, 146] on input "Ingresar la fecha" at bounding box center [60, 151] width 84 height 13
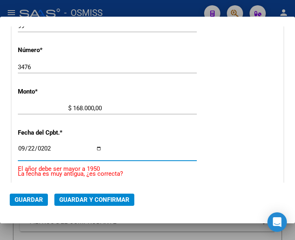
type input "[DATE]"
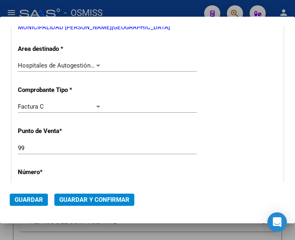
scroll to position [104, 0]
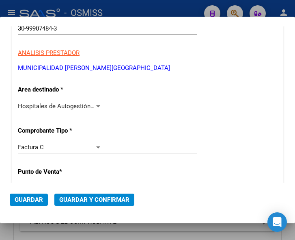
click at [97, 104] on div at bounding box center [98, 106] width 7 height 6
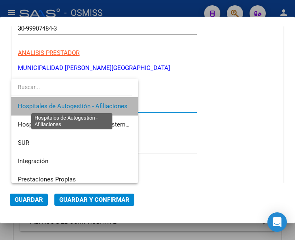
click at [97, 104] on span "Hospitales de Autogestión - Afiliaciones" at bounding box center [73, 105] width 110 height 7
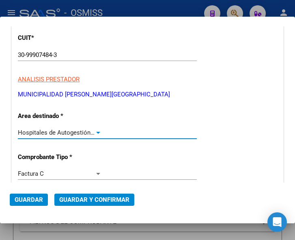
scroll to position [63, 0]
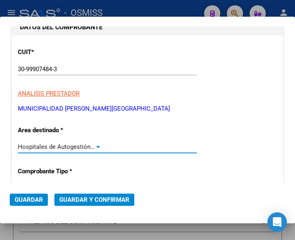
click at [90, 196] on span "Guardar y Confirmar" at bounding box center [94, 199] width 70 height 7
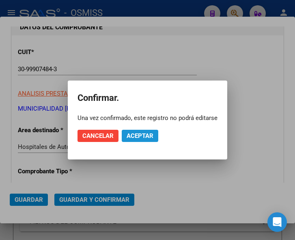
click at [138, 135] on span "Aceptar" at bounding box center [140, 135] width 27 height 7
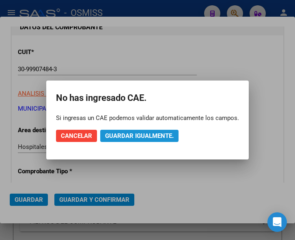
click at [139, 134] on span "Guardar igualmente." at bounding box center [139, 135] width 69 height 7
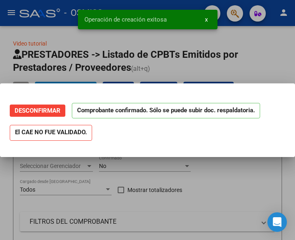
scroll to position [0, 0]
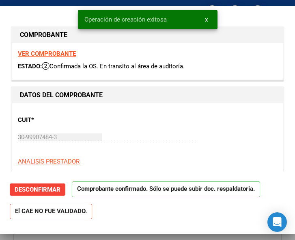
type input "2025-11-21"
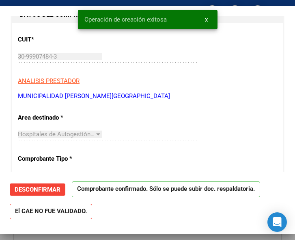
scroll to position [81, 0]
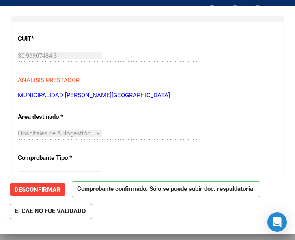
click at [186, 96] on p "MUNICIPALIDAD [PERSON_NAME][GEOGRAPHIC_DATA]" at bounding box center [148, 95] width 260 height 9
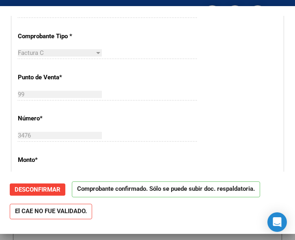
scroll to position [203, 0]
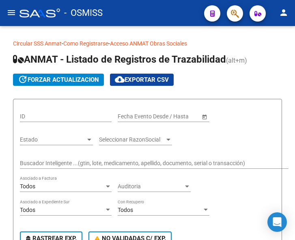
click at [9, 14] on mat-icon "menu" at bounding box center [11, 13] width 10 height 10
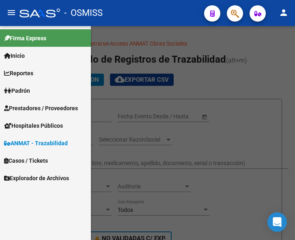
click at [36, 106] on span "Prestadores / Proveedores" at bounding box center [41, 108] width 74 height 9
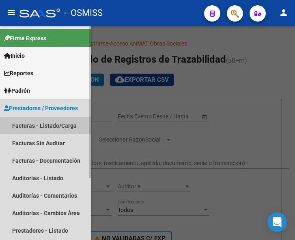
click at [41, 125] on link "Facturas - Listado/Carga" at bounding box center [45, 125] width 91 height 17
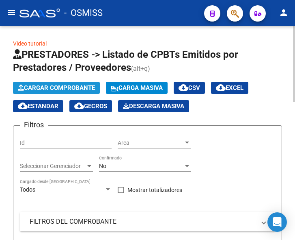
click at [69, 84] on span "Cargar Comprobante" at bounding box center [56, 87] width 77 height 7
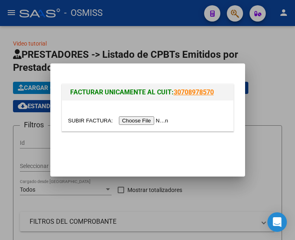
click at [145, 120] on input "file" at bounding box center [119, 120] width 103 height 9
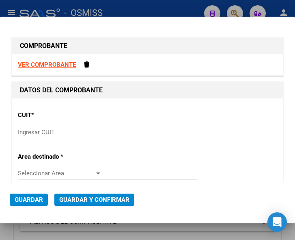
click at [51, 130] on input "Ingresar CUIT" at bounding box center [60, 131] width 84 height 7
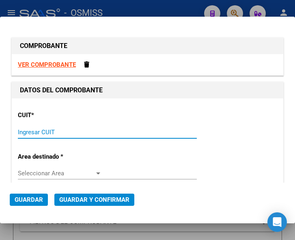
click at [56, 128] on input "Ingresar CUIT" at bounding box center [60, 131] width 84 height 7
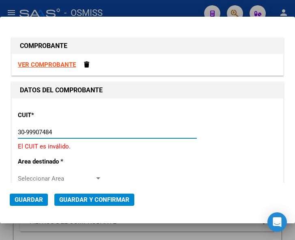
type input "30-99907484-3"
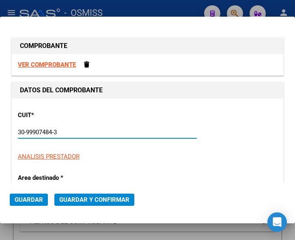
type input "99"
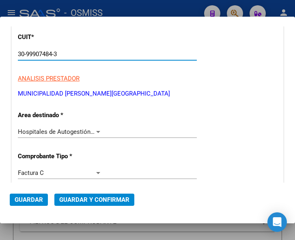
scroll to position [81, 0]
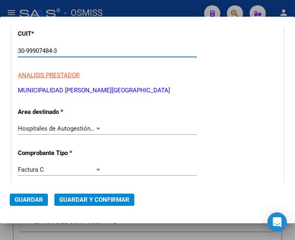
type input "30-99907484-3"
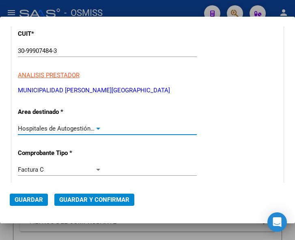
click at [97, 126] on div at bounding box center [98, 128] width 7 height 6
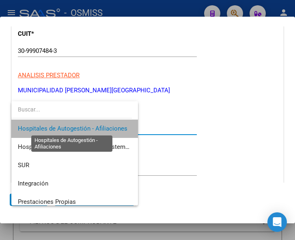
click at [97, 126] on span "Hospitales de Autogestión - Afiliaciones" at bounding box center [73, 128] width 110 height 7
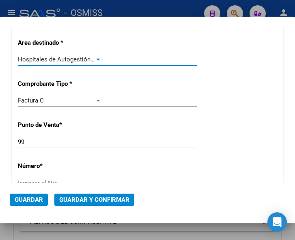
scroll to position [162, 0]
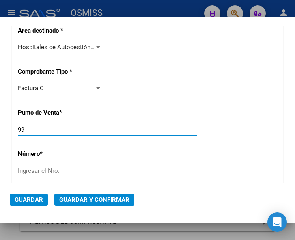
click at [29, 130] on input "99" at bounding box center [60, 129] width 84 height 7
type input "9"
type input "203"
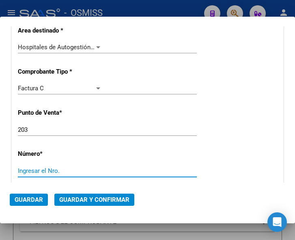
click at [39, 167] on input "Ingresar el Nro." at bounding box center [60, 170] width 84 height 7
type input "657"
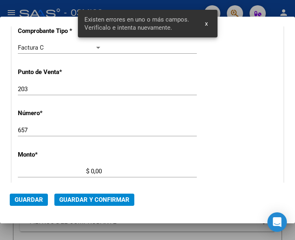
scroll to position [266, 0]
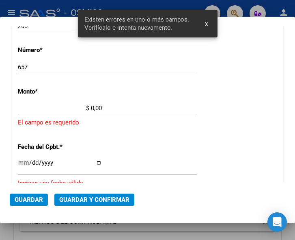
click at [91, 107] on input "$ 0,00" at bounding box center [60, 107] width 84 height 7
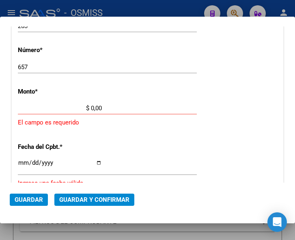
click at [91, 107] on input "$ 0,00" at bounding box center [60, 107] width 84 height 7
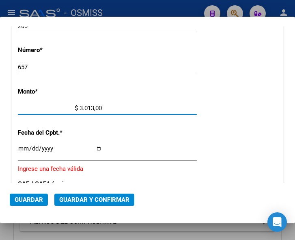
type input "$ 30.139,00"
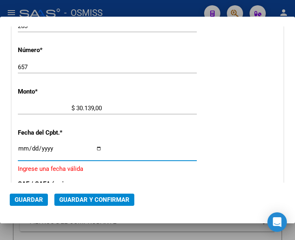
click at [24, 148] on input "Ingresar la fecha" at bounding box center [60, 151] width 84 height 13
click at [20, 147] on input "Ingresar la fecha" at bounding box center [60, 151] width 84 height 13
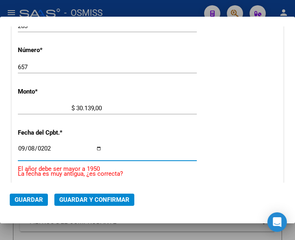
type input "[DATE]"
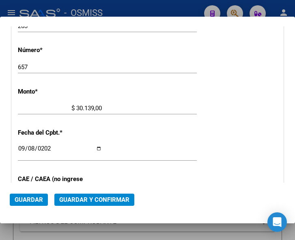
click at [112, 167] on div "[DATE] Ingresar la fecha" at bounding box center [107, 155] width 179 height 25
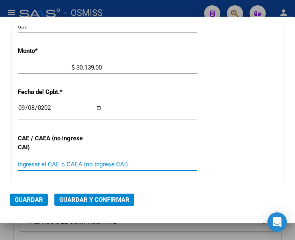
click at [55, 163] on input "Ingresar el CAE o CAEA (no ingrese CAI)" at bounding box center [60, 163] width 84 height 7
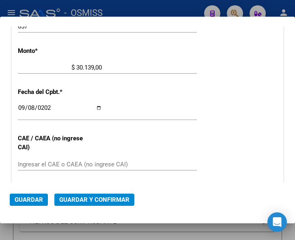
click at [169, 145] on div "CUIT * 30-99907484-3 Ingresar CUIT ANALISIS PRESTADOR MUNICIPALIDAD DE [GEOGRAP…" at bounding box center [148, 84] width 272 height 585
click at [168, 102] on div "[DATE] Ingresar la fecha" at bounding box center [107, 110] width 179 height 17
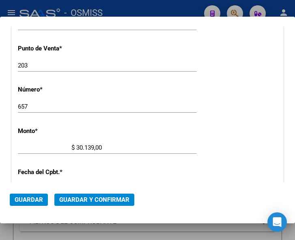
scroll to position [225, 0]
